Goal: Submit feedback/report problem: Submit feedback/report problem

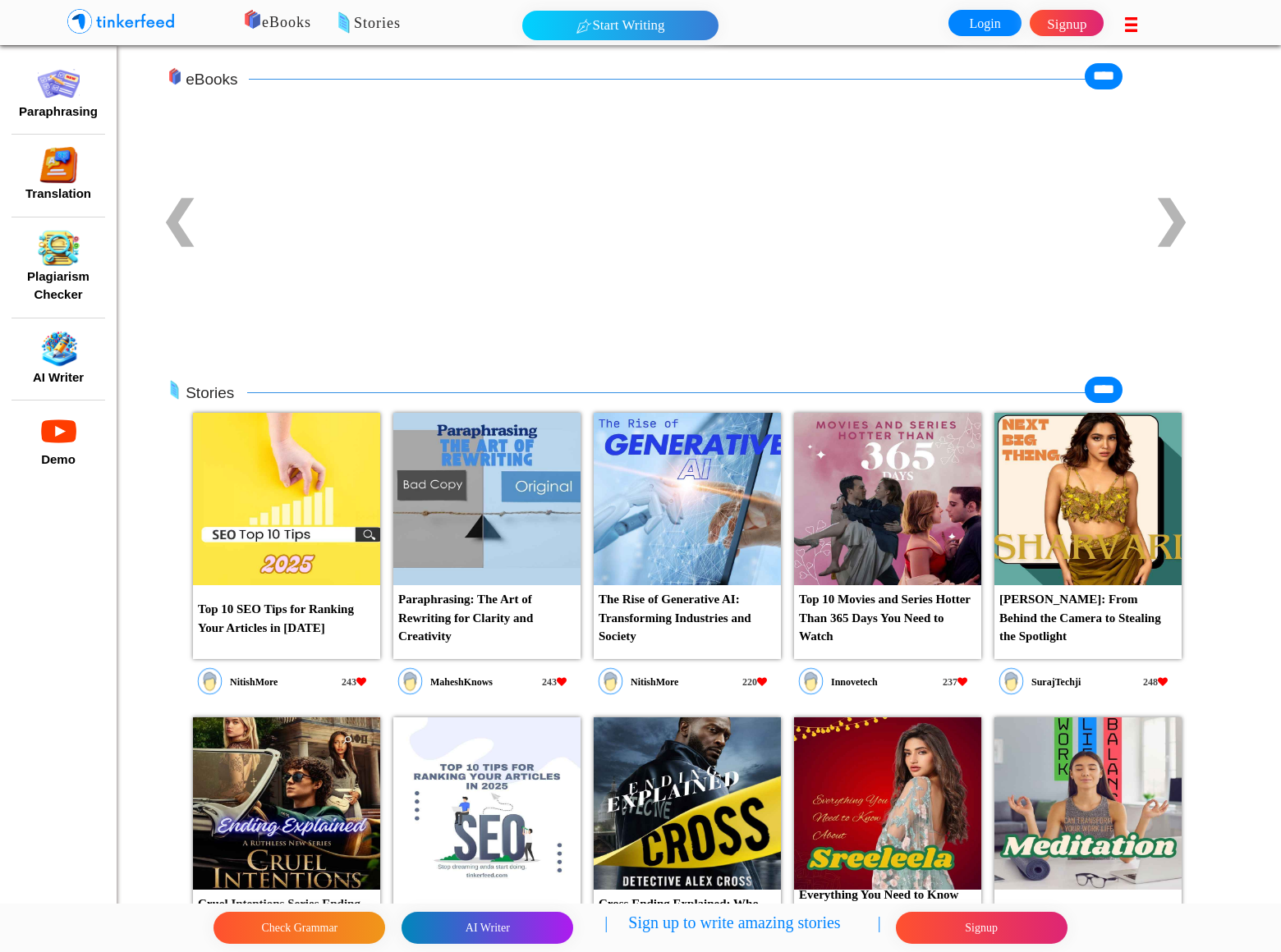
scroll to position [7067, 0]
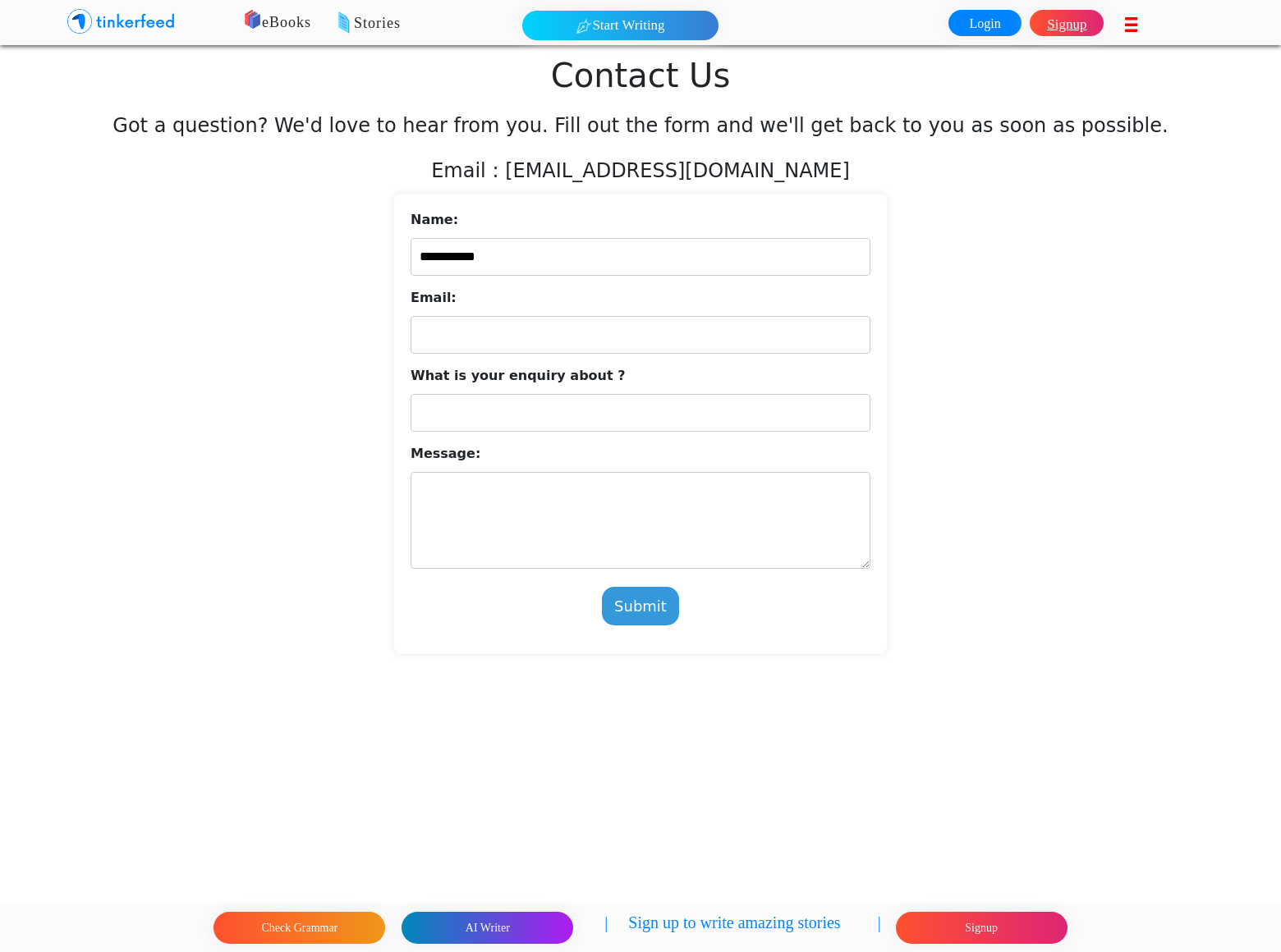
type input "**********"
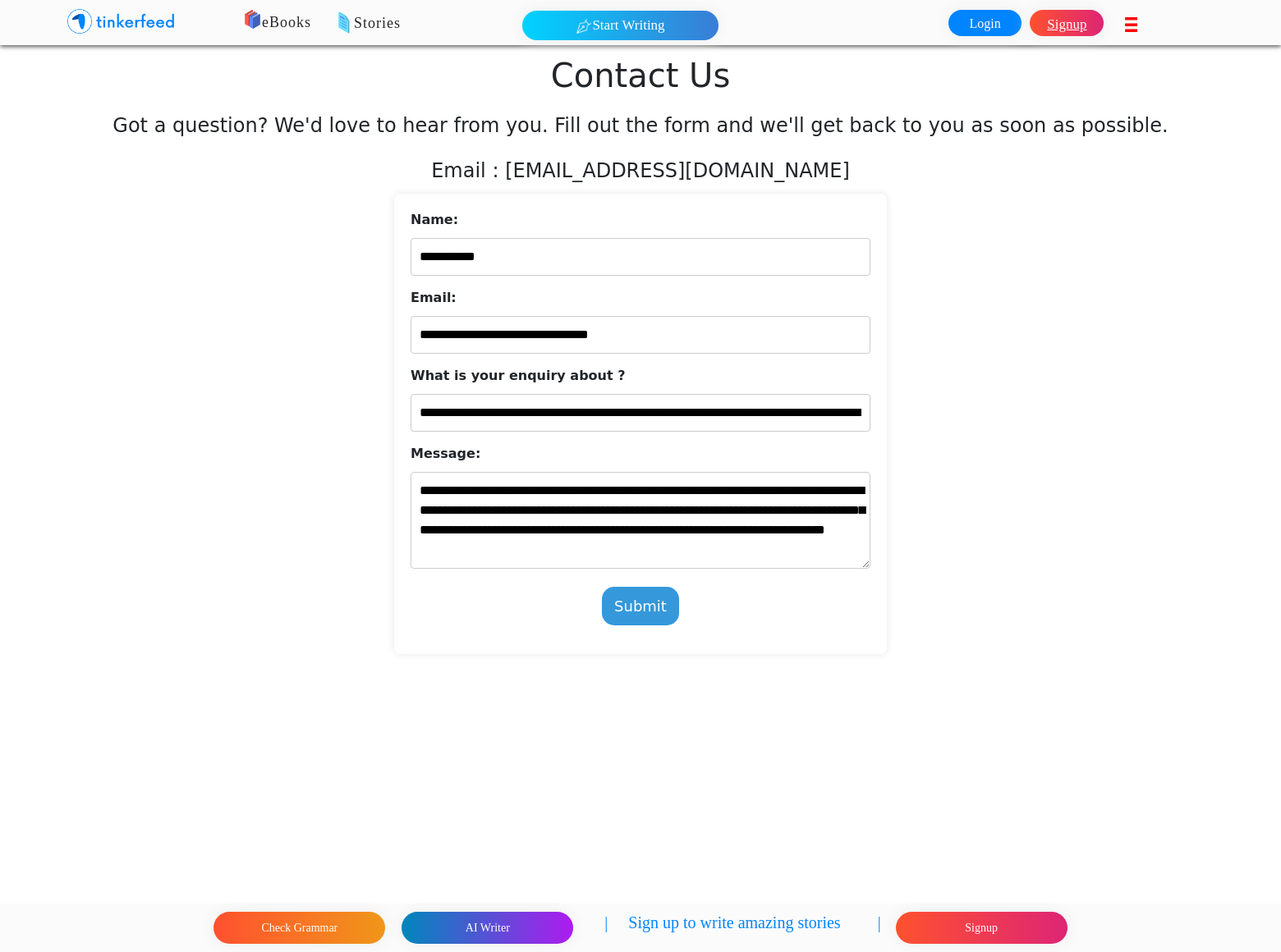
scroll to position [9, 0]
type textarea "**********"
